Goal: Obtain resource: Download file/media

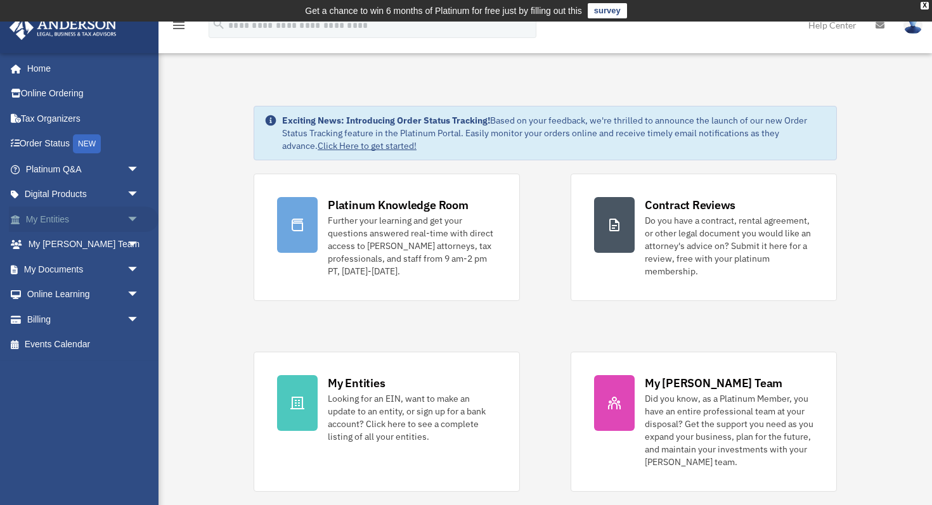
click at [133, 216] on span "arrow_drop_down" at bounding box center [139, 220] width 25 height 26
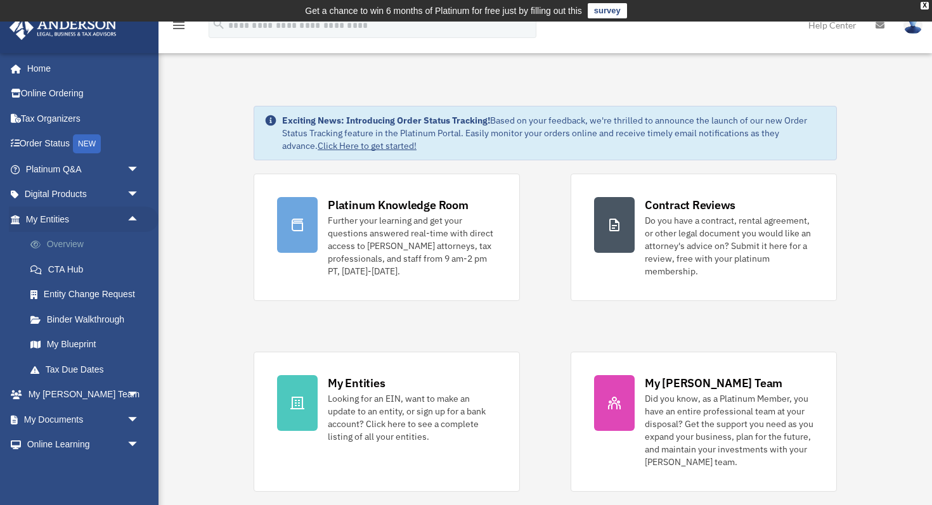
click at [87, 243] on link "Overview" at bounding box center [88, 244] width 141 height 25
click at [104, 423] on link "My Documents arrow_drop_down" at bounding box center [84, 419] width 150 height 25
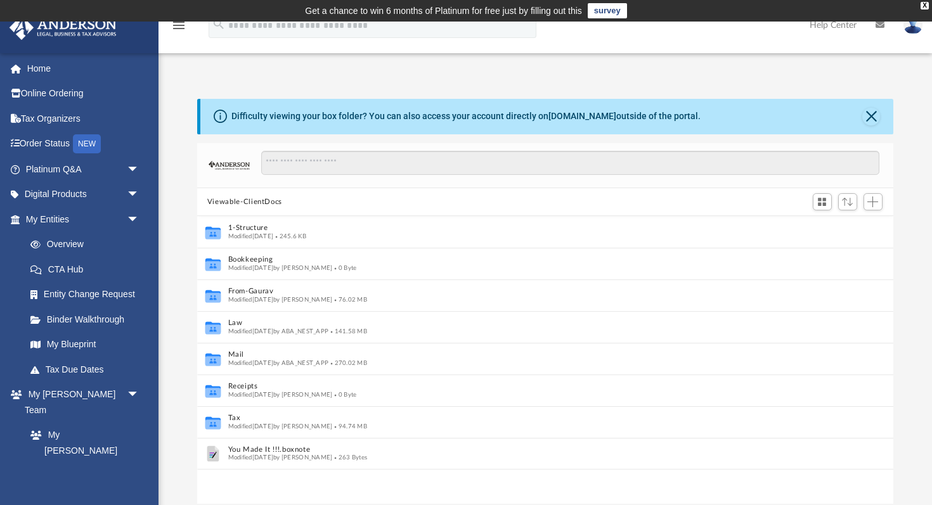
scroll to position [1, 1]
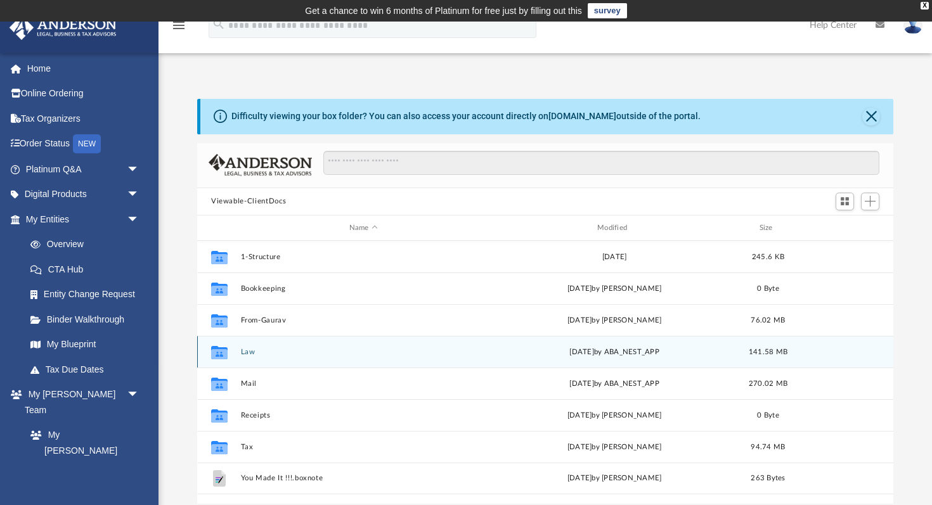
click at [247, 353] on button "Law" at bounding box center [363, 352] width 245 height 8
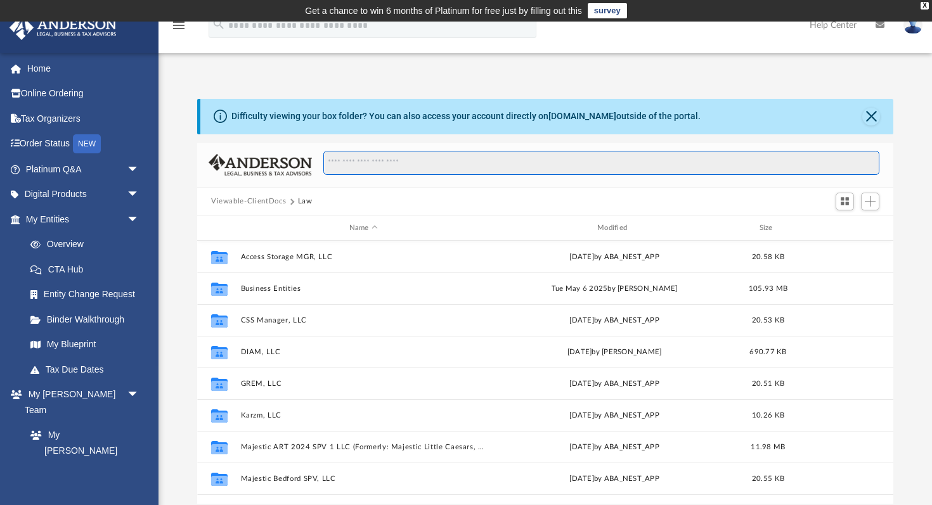
click at [440, 172] on input "Search files and folders" at bounding box center [601, 163] width 556 height 24
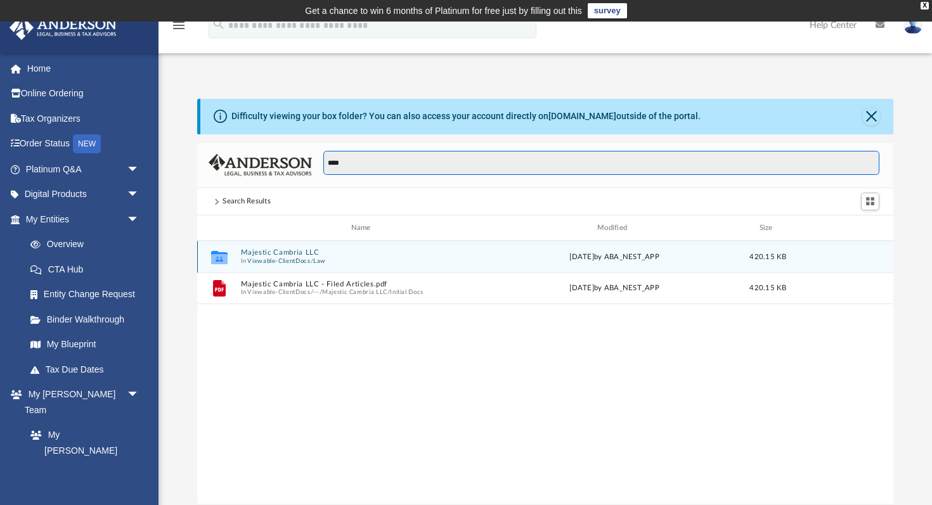
type input "****"
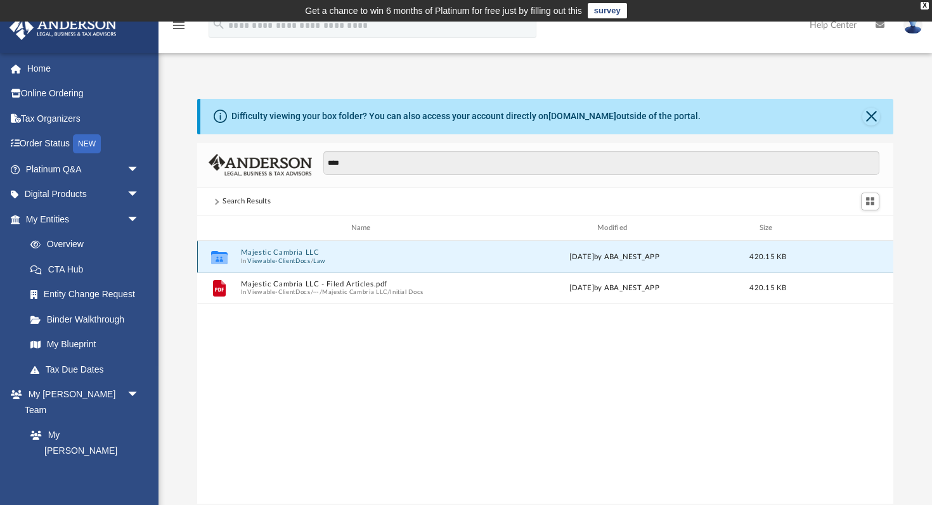
click at [282, 254] on button "Majestic Cambria LLC" at bounding box center [363, 253] width 245 height 8
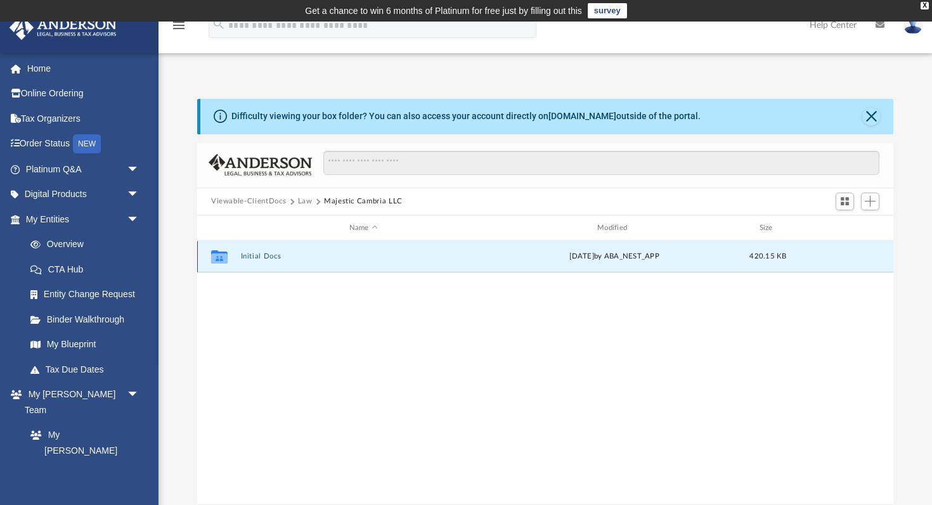
click at [264, 256] on button "Initial Docs" at bounding box center [363, 257] width 245 height 8
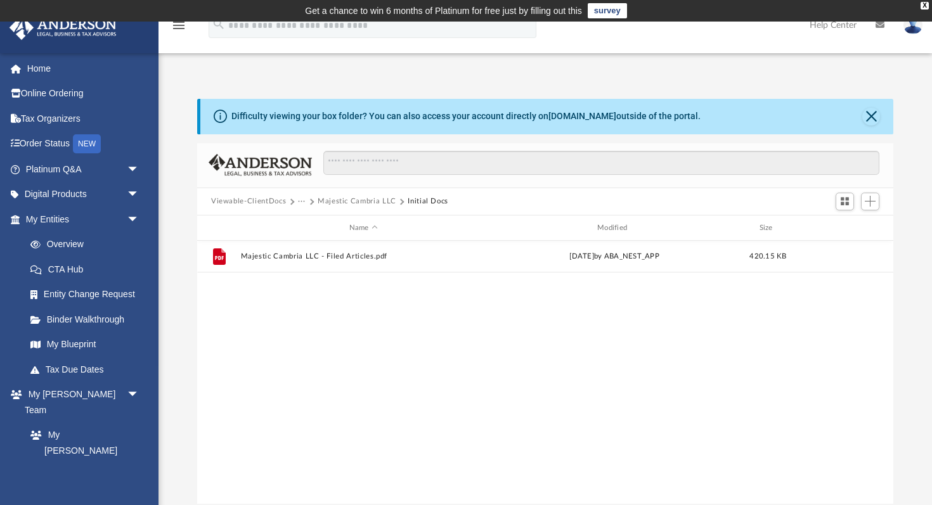
click at [375, 203] on button "Majestic Cambria LLC" at bounding box center [357, 201] width 79 height 11
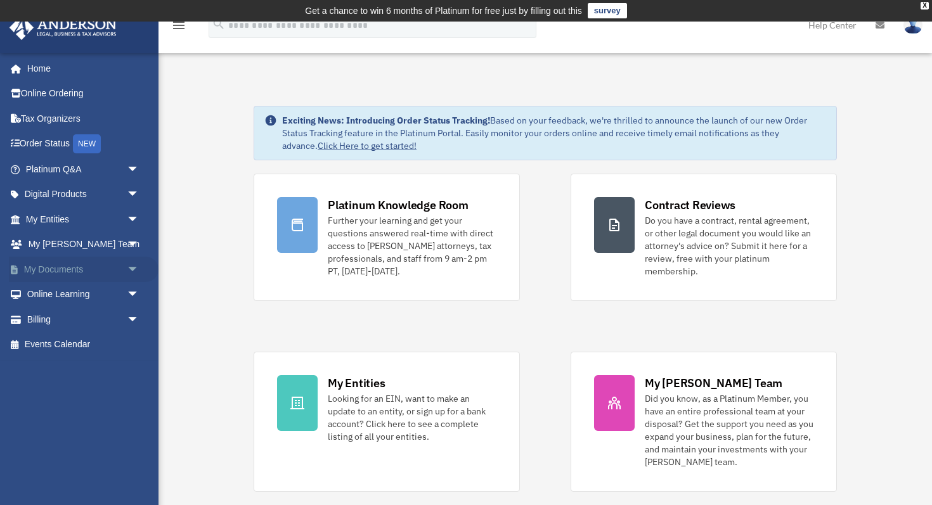
click at [139, 264] on span "arrow_drop_down" at bounding box center [139, 270] width 25 height 26
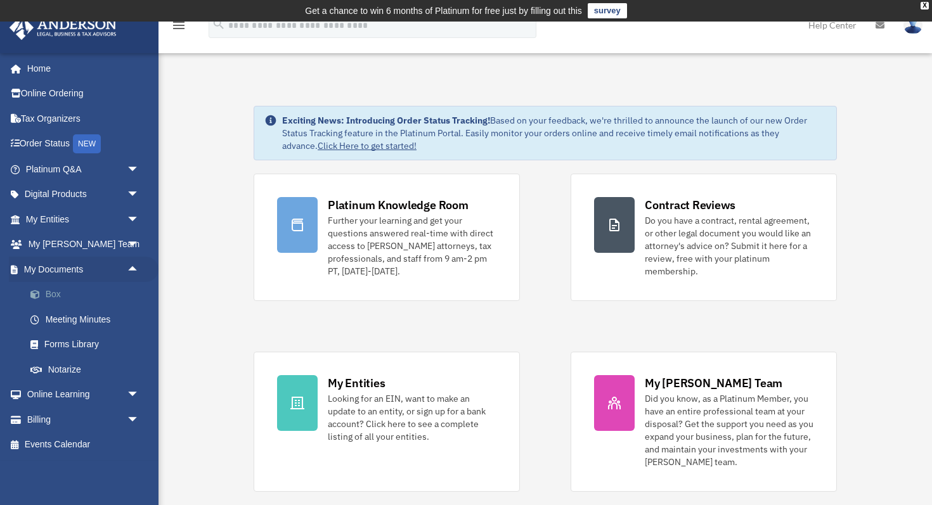
click at [49, 289] on link "Box" at bounding box center [88, 294] width 141 height 25
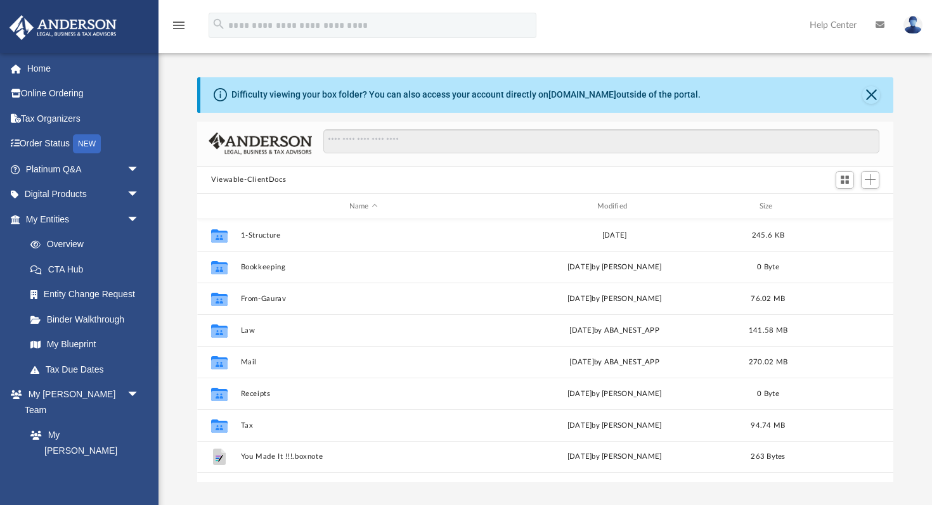
scroll to position [288, 696]
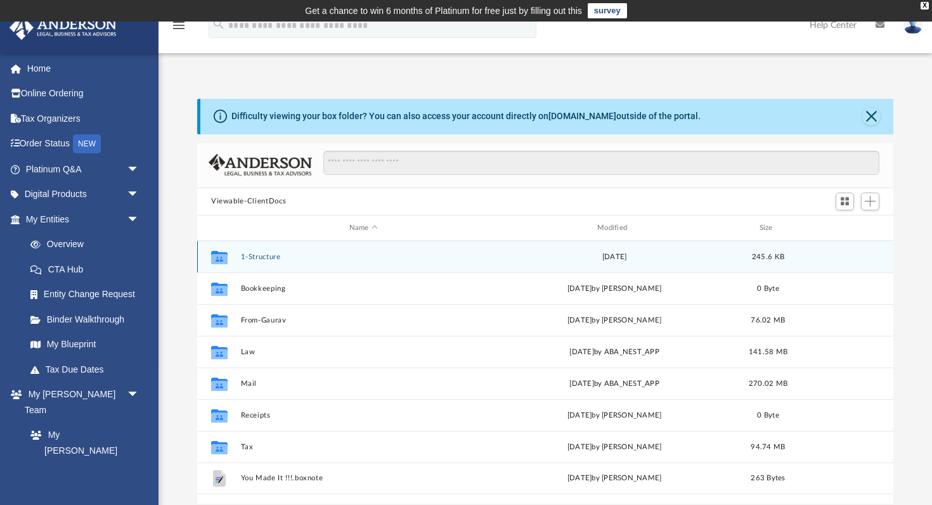
click at [266, 261] on div "Collaborated Folder 1-Structure Fri Jul 26 2019 245.6 KB" at bounding box center [545, 257] width 696 height 32
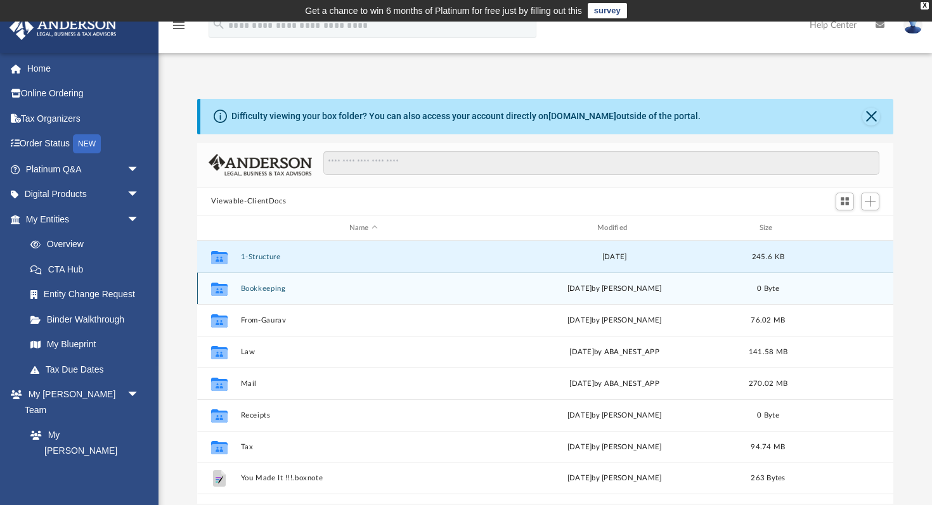
click at [268, 288] on button "Bookkeeping" at bounding box center [363, 289] width 245 height 8
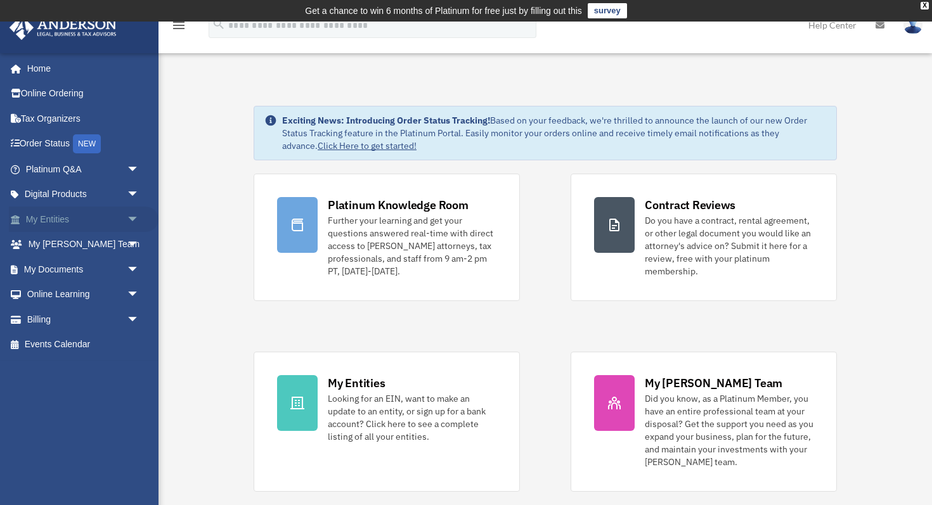
click at [135, 221] on span "arrow_drop_down" at bounding box center [139, 220] width 25 height 26
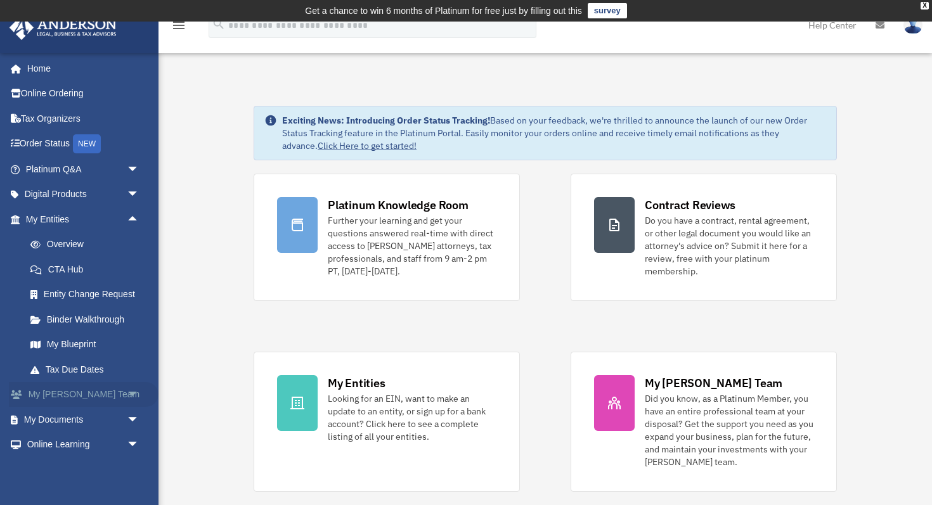
click at [118, 393] on link "My Anderson Team arrow_drop_down" at bounding box center [84, 394] width 150 height 25
click at [136, 390] on span "arrow_drop_down" at bounding box center [139, 395] width 25 height 26
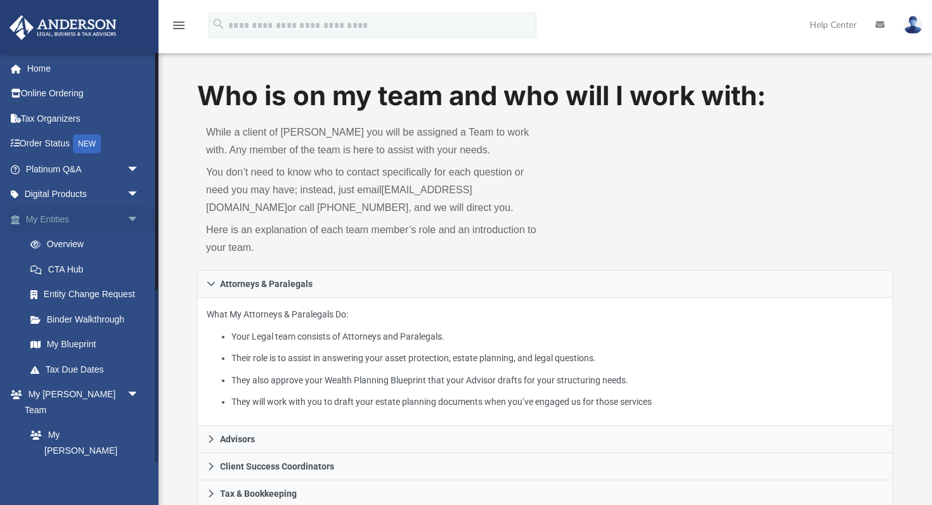
click at [136, 215] on span "arrow_drop_down" at bounding box center [139, 220] width 25 height 26
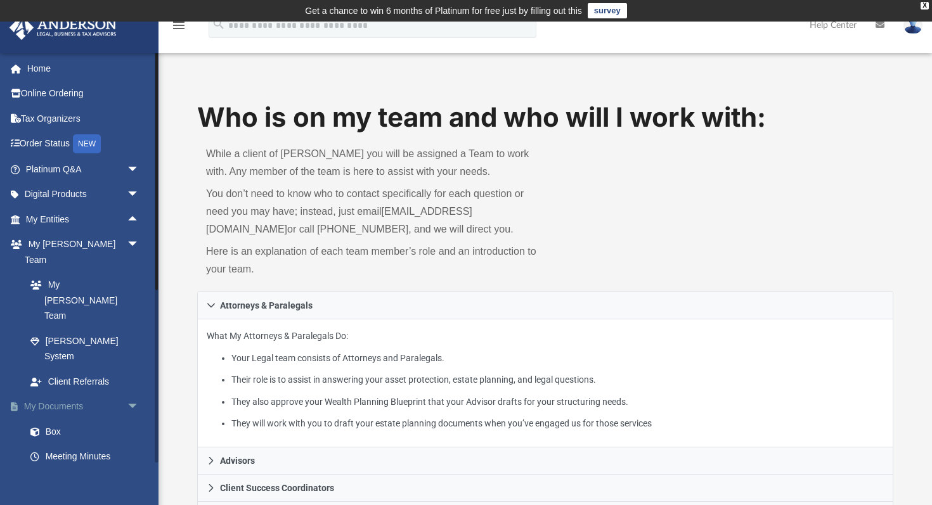
click at [134, 394] on span "arrow_drop_down" at bounding box center [139, 407] width 25 height 26
click at [139, 394] on span "arrow_drop_up" at bounding box center [139, 407] width 25 height 26
click at [42, 428] on span at bounding box center [41, 432] width 8 height 9
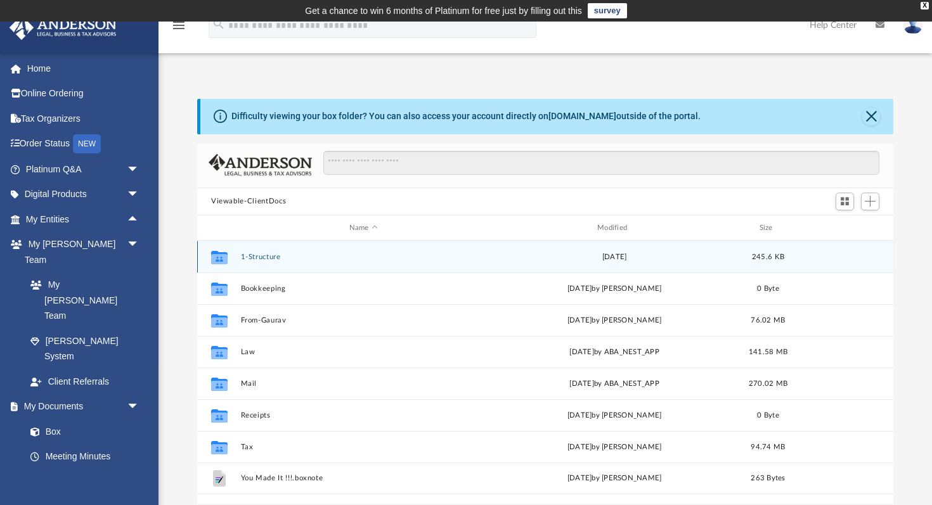
scroll to position [288, 696]
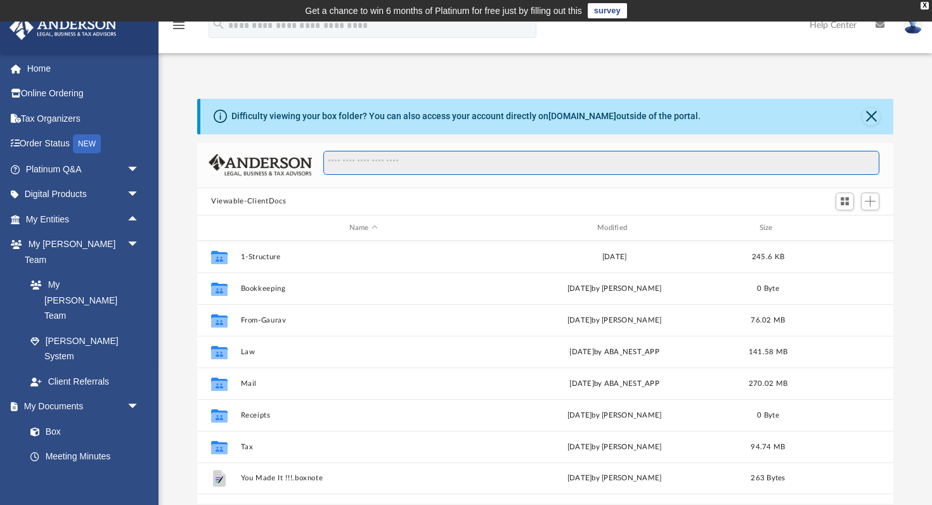
click at [391, 164] on input "Search files and folders" at bounding box center [601, 163] width 556 height 24
type input "*"
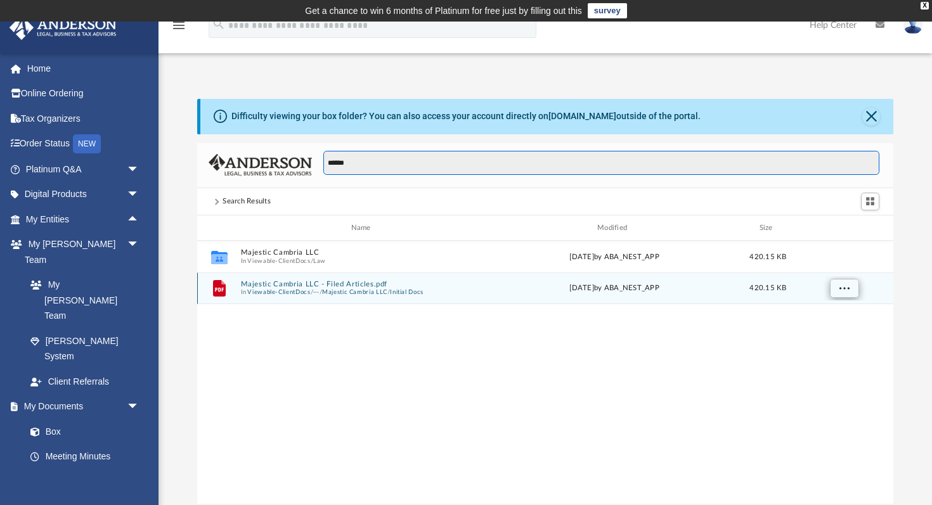
type input "******"
click at [847, 290] on span "More options" at bounding box center [845, 288] width 10 height 7
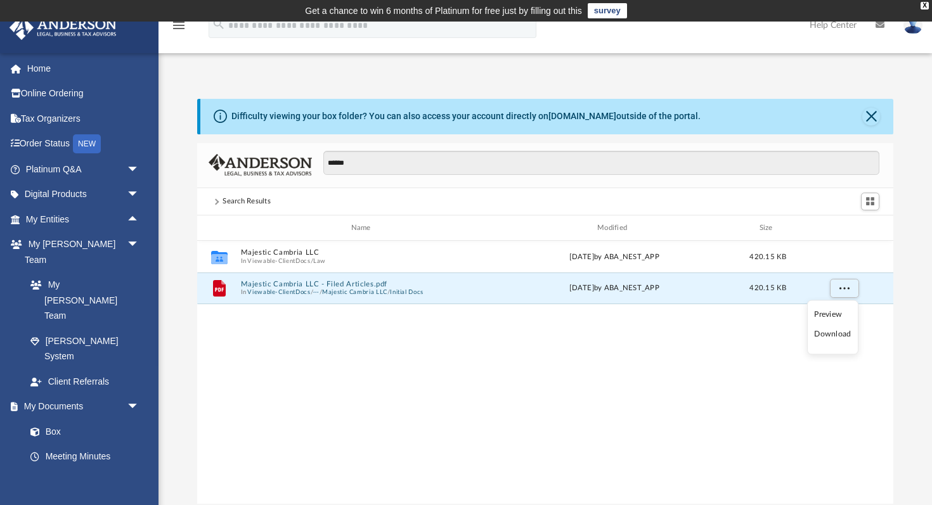
click at [838, 338] on li "Download" at bounding box center [832, 334] width 37 height 13
click at [316, 281] on button "Majestic Cambria LLC - Filed Articles.pdf" at bounding box center [363, 284] width 245 height 8
